Goal: Transaction & Acquisition: Purchase product/service

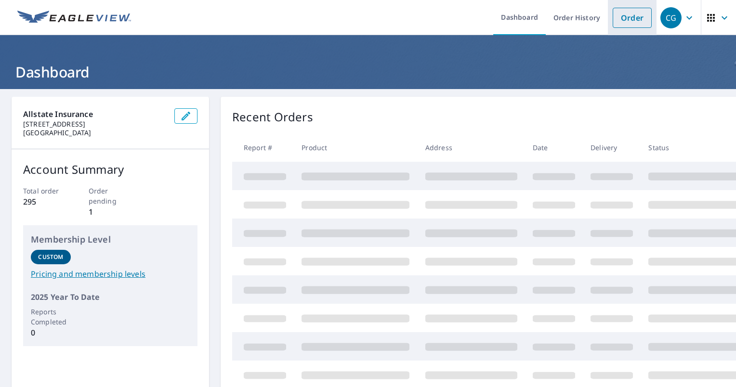
click at [617, 13] on link "Order" at bounding box center [632, 18] width 39 height 20
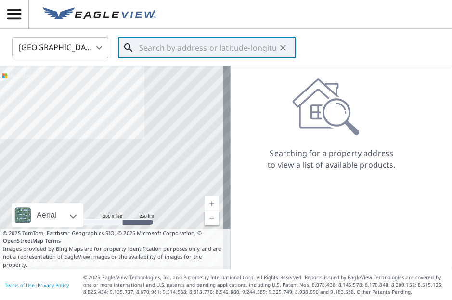
click at [194, 47] on input "text" at bounding box center [207, 47] width 137 height 27
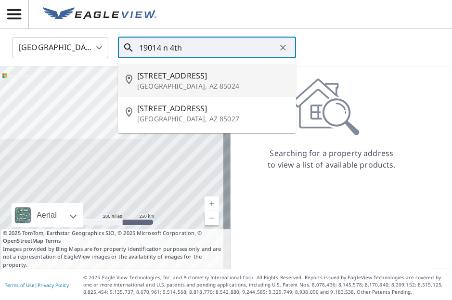
click at [177, 82] on p "[GEOGRAPHIC_DATA], AZ 85024" at bounding box center [212, 86] width 151 height 10
type input "[STREET_ADDRESS]"
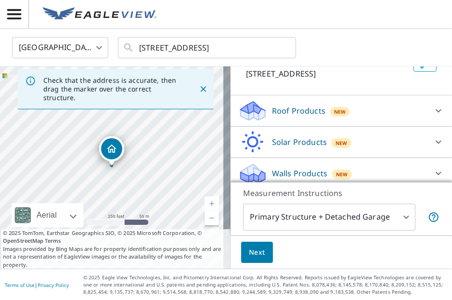
scroll to position [78, 0]
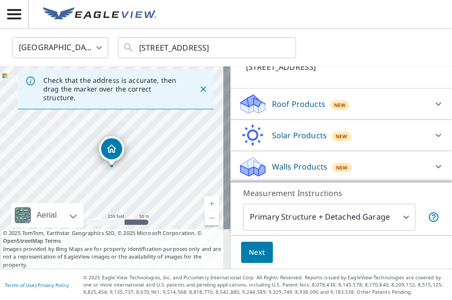
click at [299, 103] on p "Roof Products" at bounding box center [298, 104] width 53 height 12
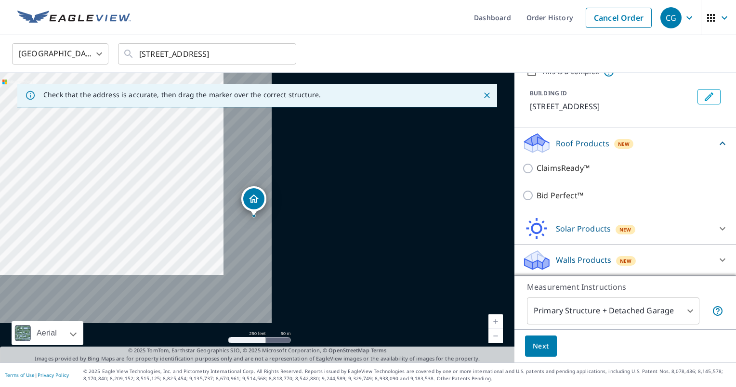
scroll to position [44, 0]
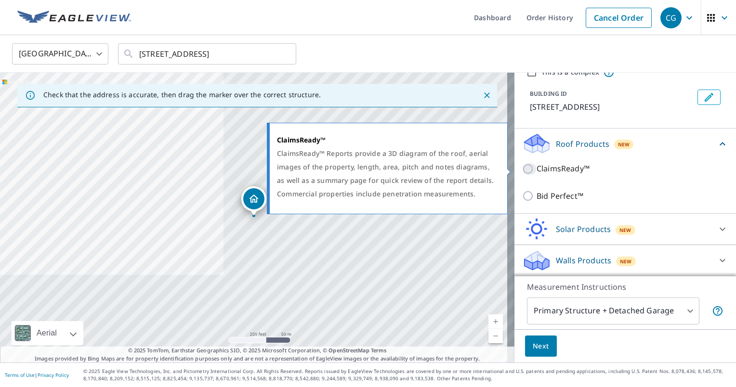
click at [522, 169] on input "ClaimsReady™" at bounding box center [529, 169] width 14 height 12
checkbox input "true"
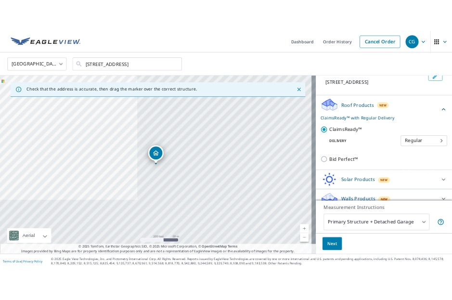
scroll to position [79, 0]
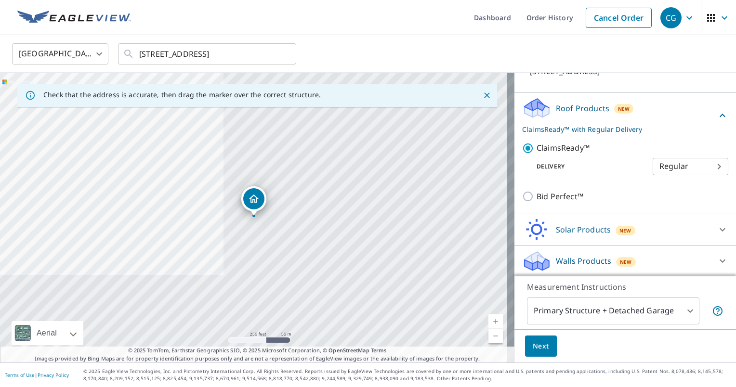
click at [533, 346] on span "Next" at bounding box center [541, 347] width 16 height 12
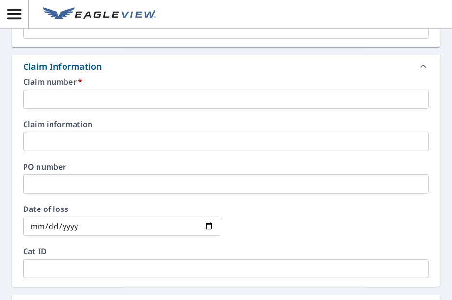
scroll to position [289, 0]
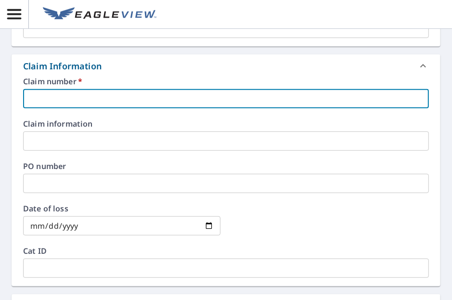
click at [231, 97] on input "text" at bounding box center [226, 98] width 406 height 19
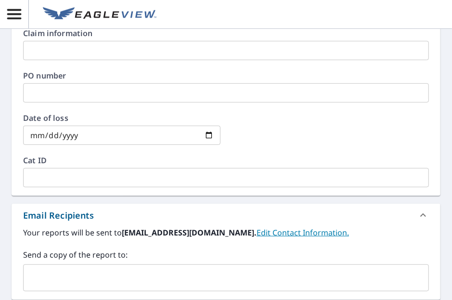
scroll to position [385, 0]
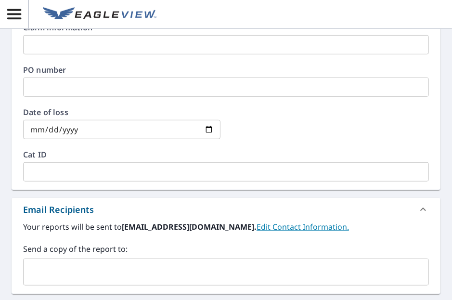
type input "080706362"
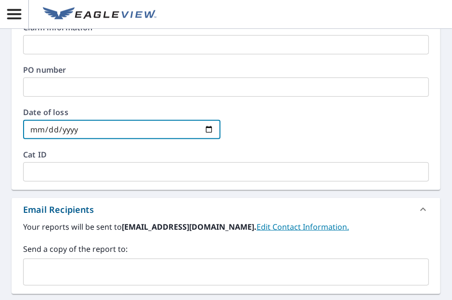
click at [94, 131] on input "date" at bounding box center [122, 129] width 198 height 19
type input "[DATE]"
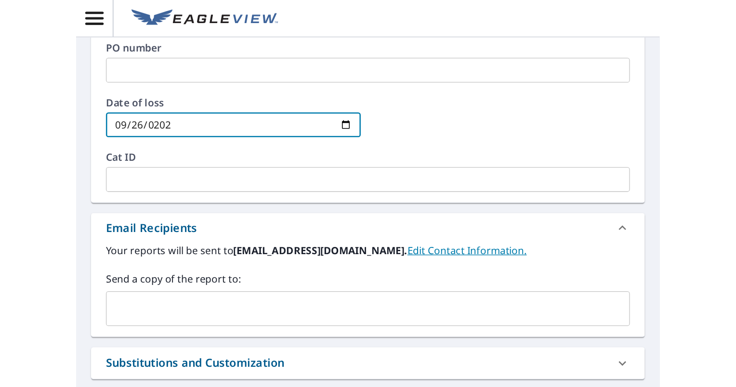
scroll to position [434, 0]
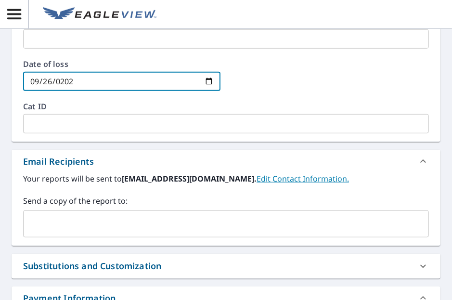
click at [173, 222] on input "text" at bounding box center [218, 224] width 383 height 18
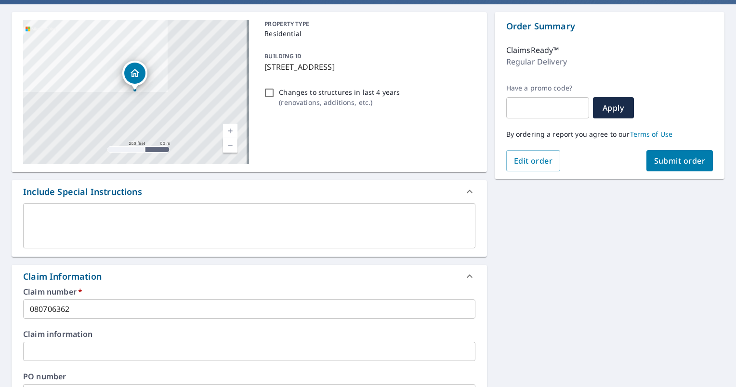
scroll to position [84, 0]
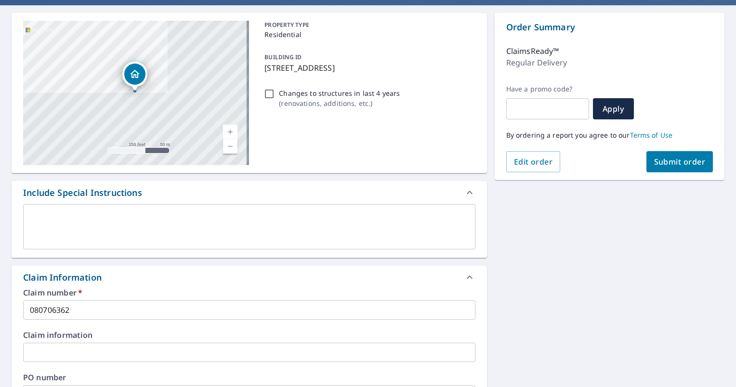
type input "[EMAIL_ADDRESS][DOMAIN_NAME]"
click at [659, 161] on span "Submit order" at bounding box center [680, 162] width 52 height 11
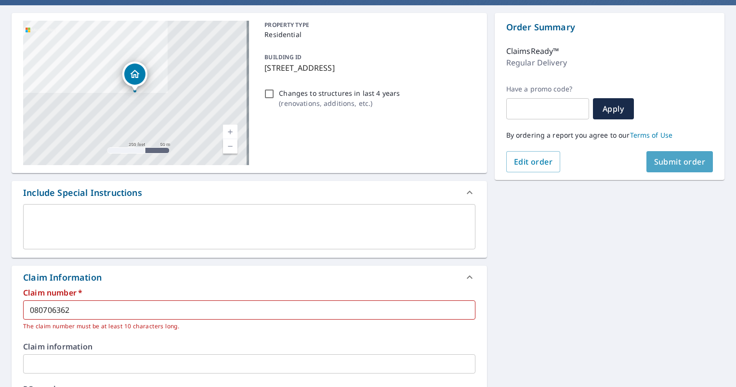
click at [661, 161] on span "Submit order" at bounding box center [680, 162] width 52 height 11
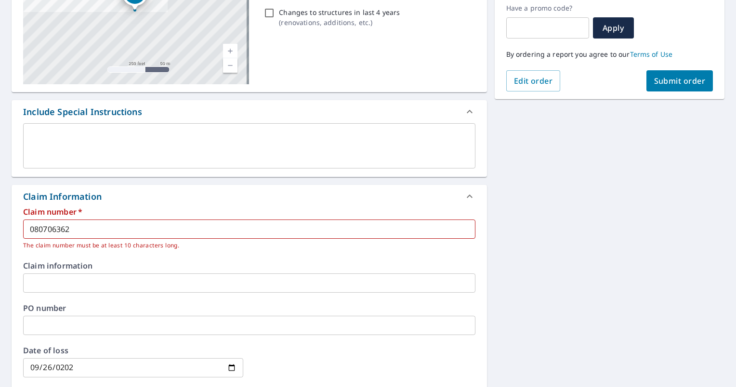
scroll to position [180, 0]
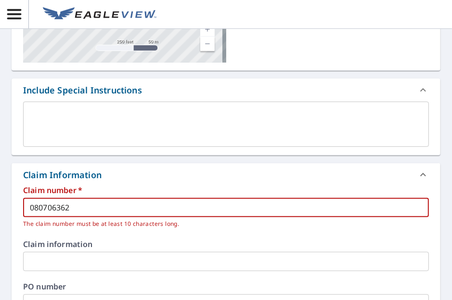
drag, startPoint x: 84, startPoint y: 207, endPoint x: -6, endPoint y: 216, distance: 90.6
click at [0, 216] on html "CG CG Dashboard / Finalize Order Finalize Order [STREET_ADDRESS][GEOGRAPHIC_DAT…" at bounding box center [226, 150] width 452 height 300
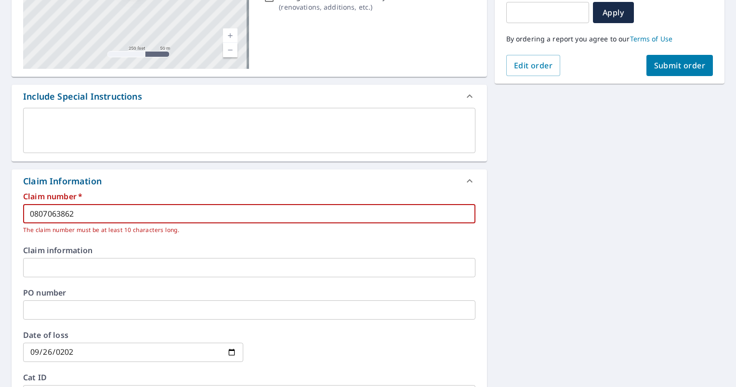
type input "0807063862"
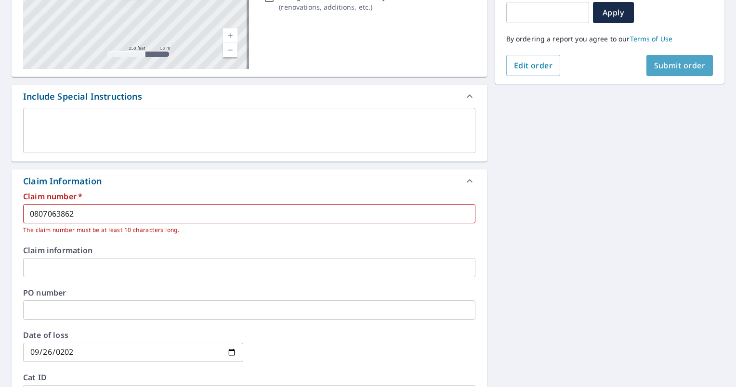
click at [671, 62] on span "Submit order" at bounding box center [680, 65] width 52 height 11
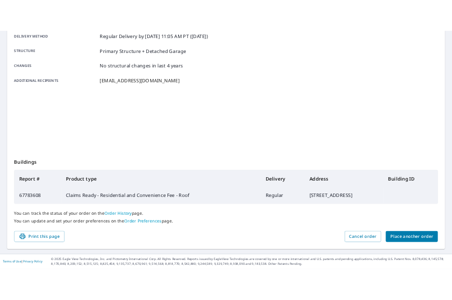
scroll to position [179, 0]
